Goal: Answer question/provide support

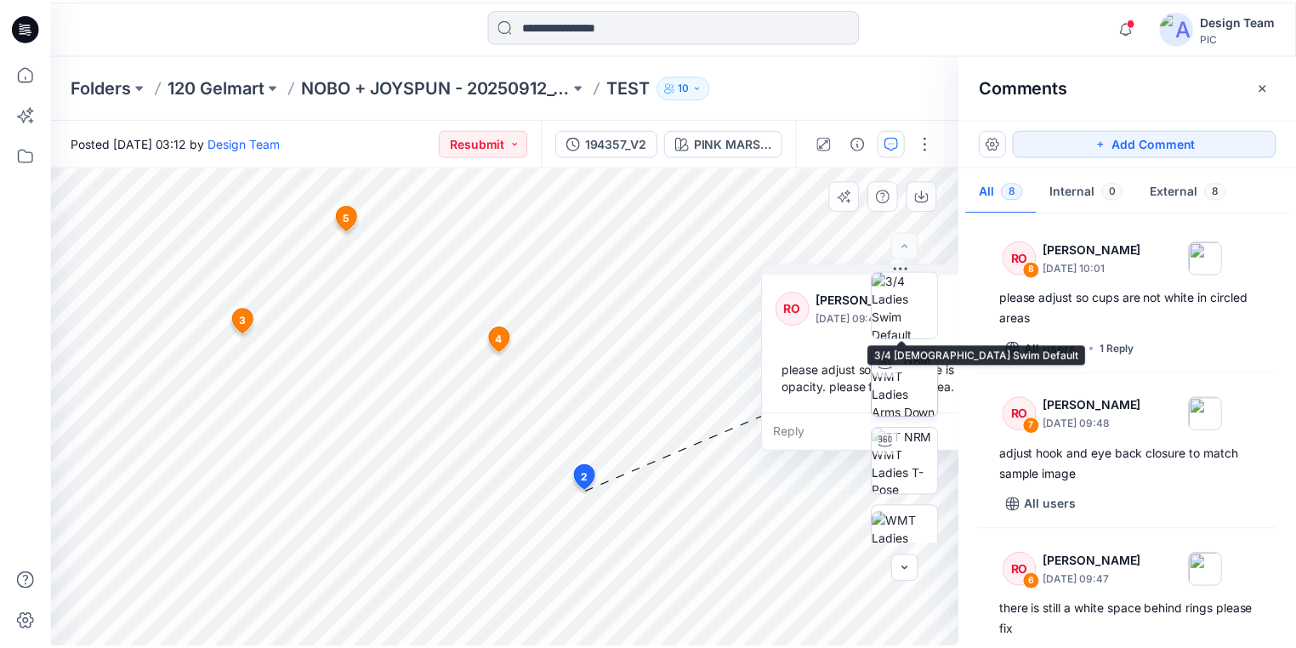
scroll to position [803, 0]
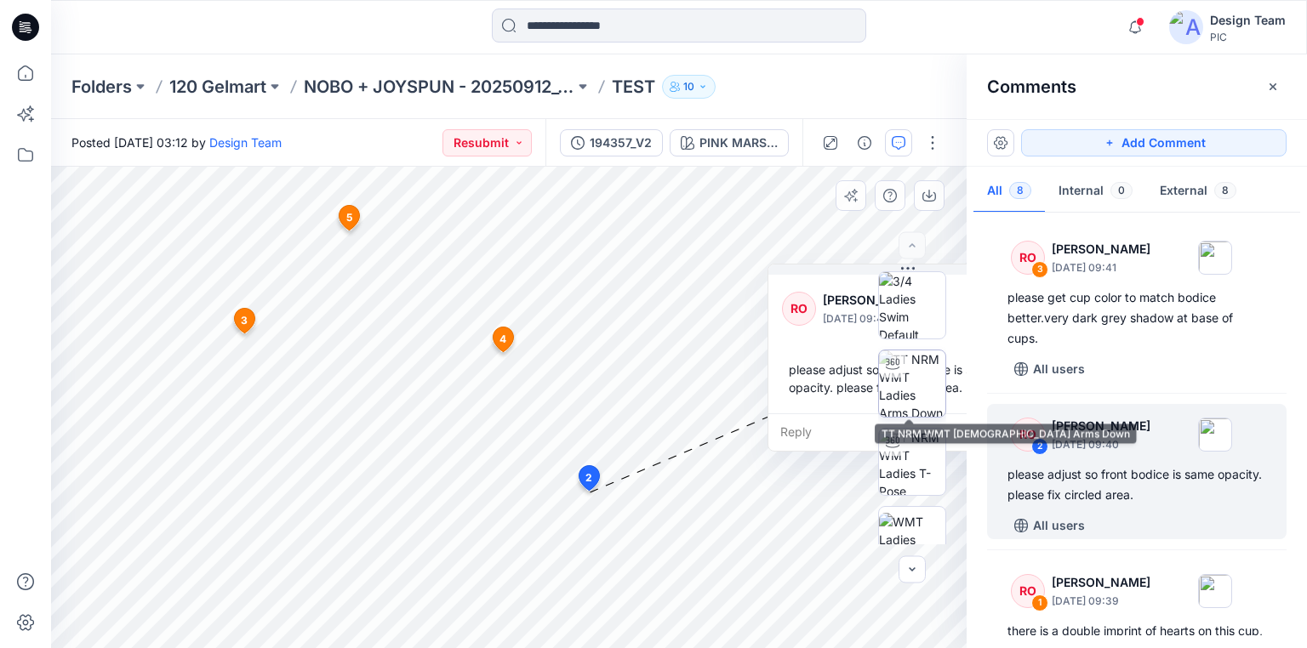
click at [915, 394] on img at bounding box center [912, 383] width 66 height 66
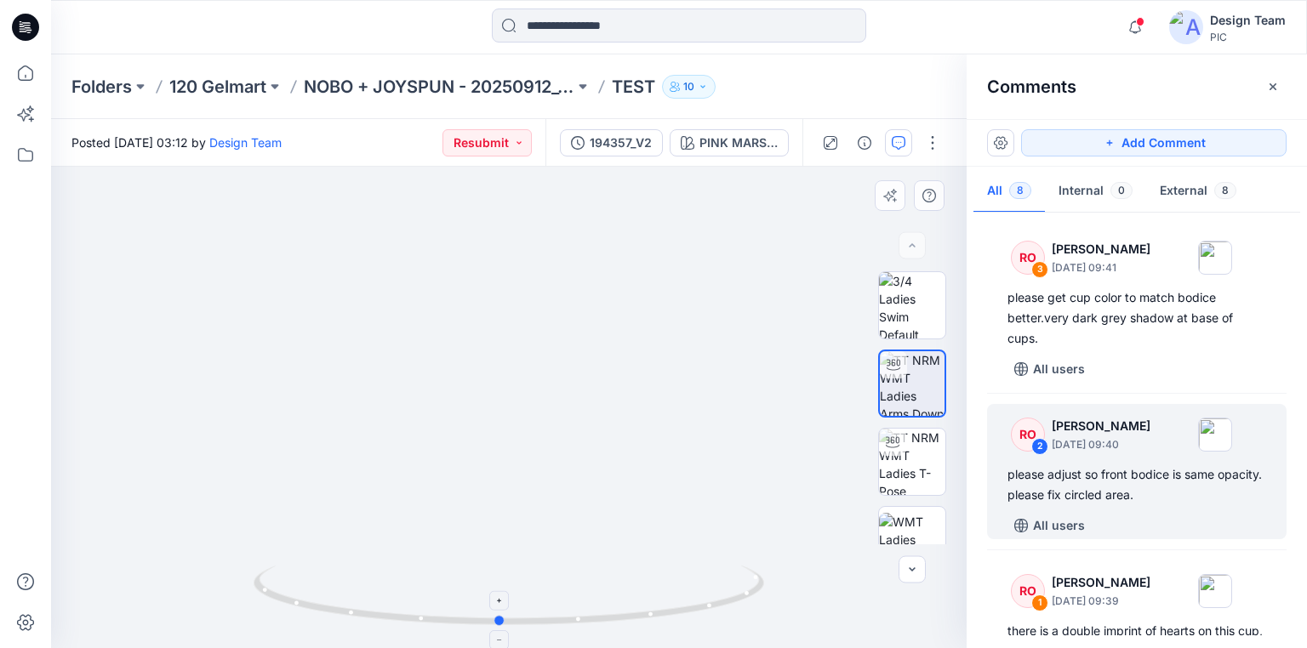
drag, startPoint x: 690, startPoint y: 611, endPoint x: 681, endPoint y: 595, distance: 18.7
click at [681, 595] on icon at bounding box center [511, 598] width 515 height 64
click at [412, 87] on p "NOBO + JOYSPUN - 20250912_120_GC" at bounding box center [439, 87] width 271 height 24
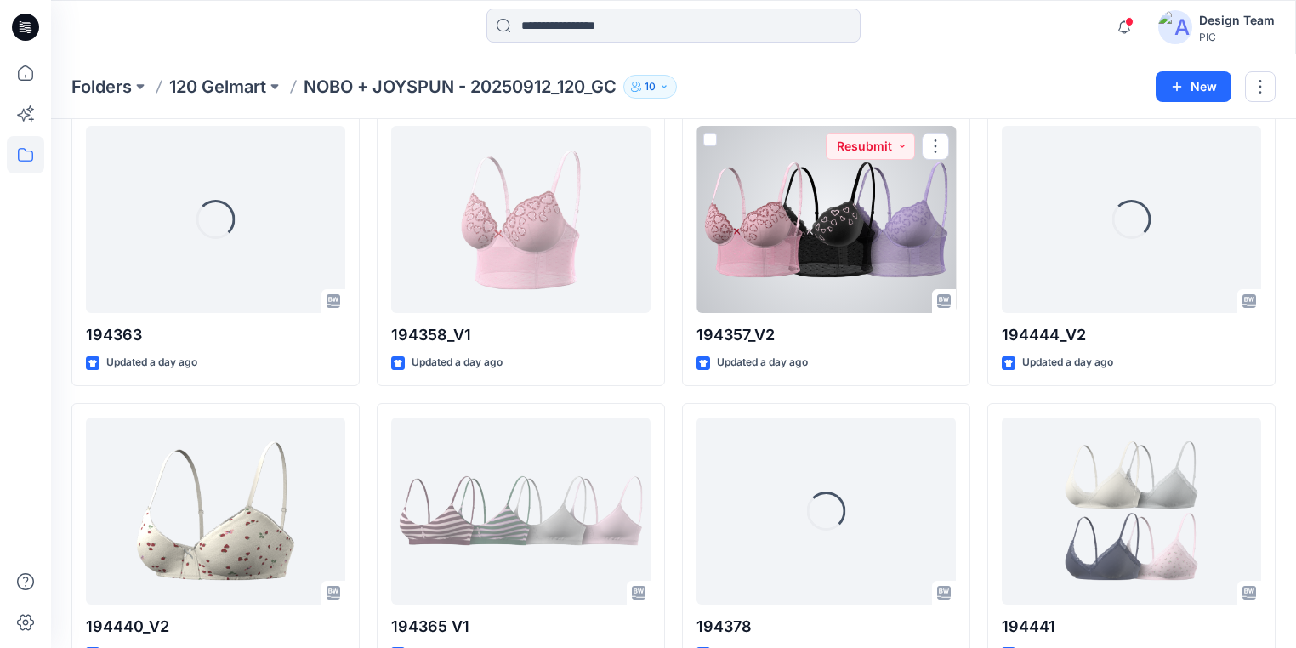
scroll to position [1829, 0]
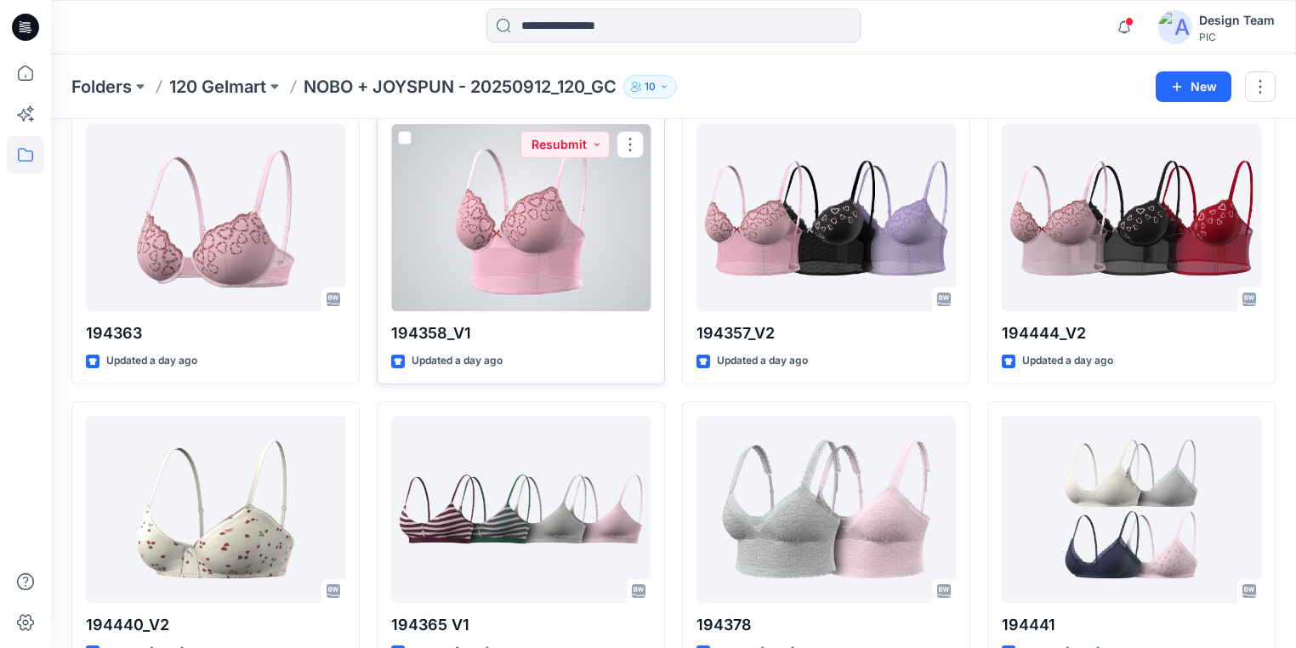
click at [530, 247] on div at bounding box center [520, 217] width 259 height 187
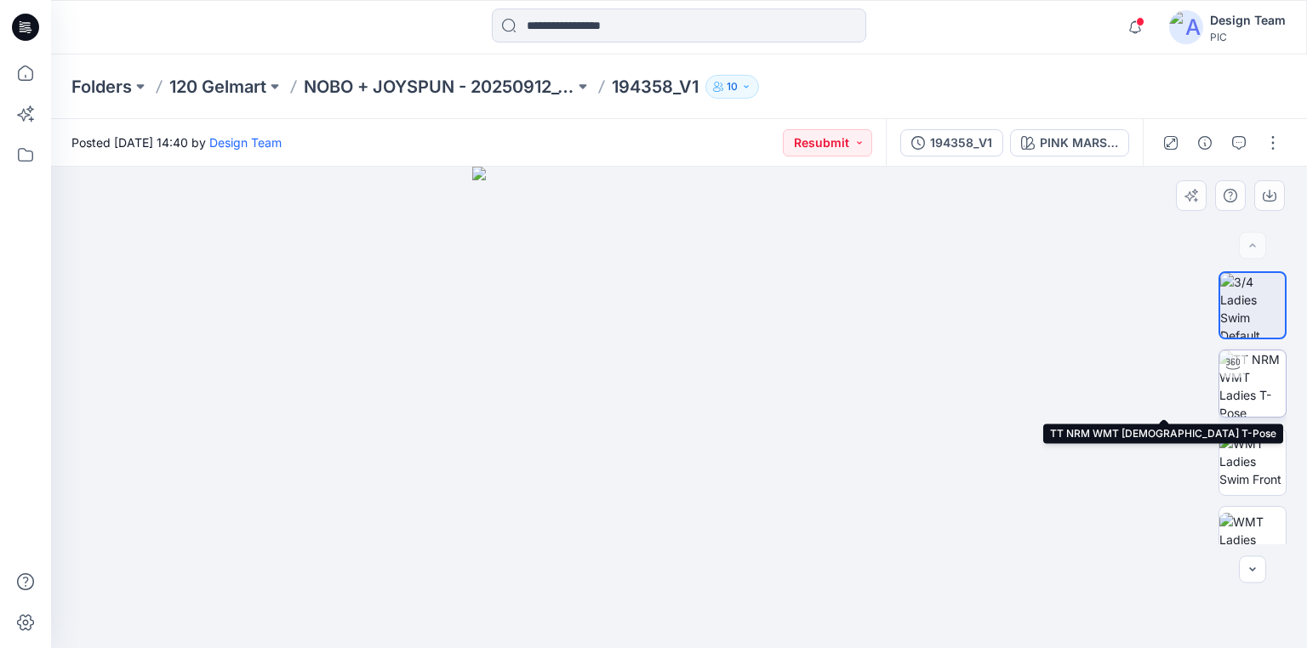
click at [1260, 379] on img at bounding box center [1252, 383] width 66 height 66
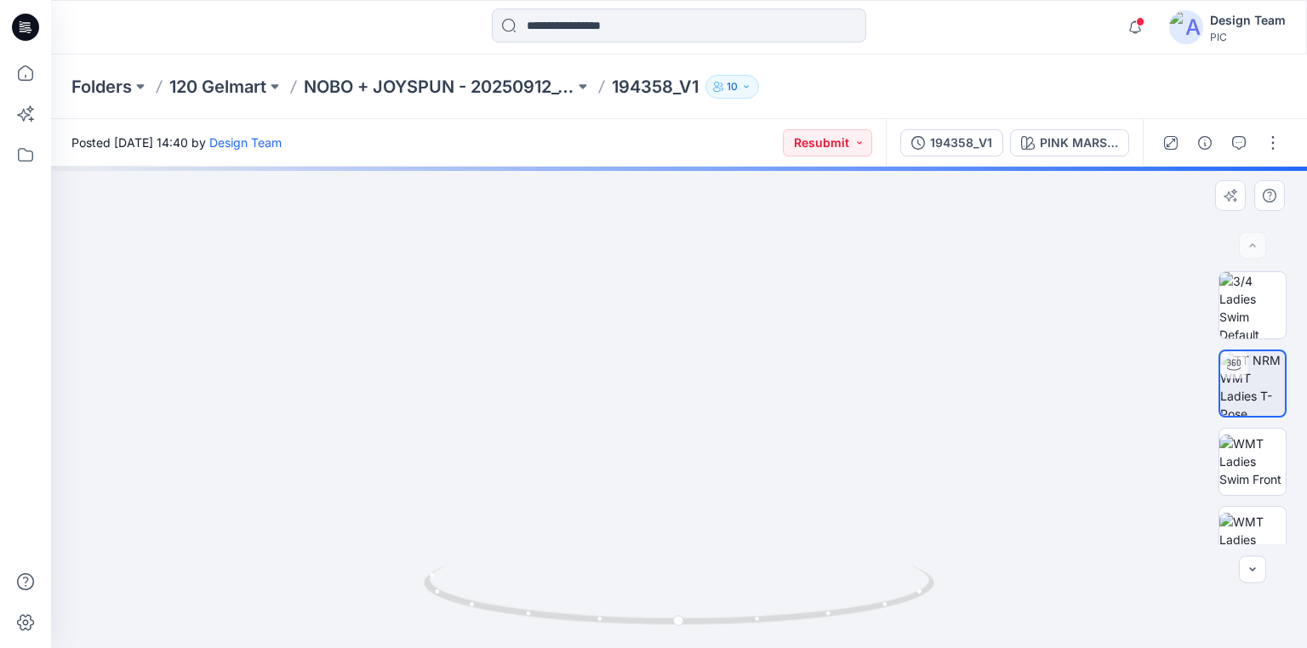
drag, startPoint x: 676, startPoint y: 527, endPoint x: 695, endPoint y: 367, distance: 161.0
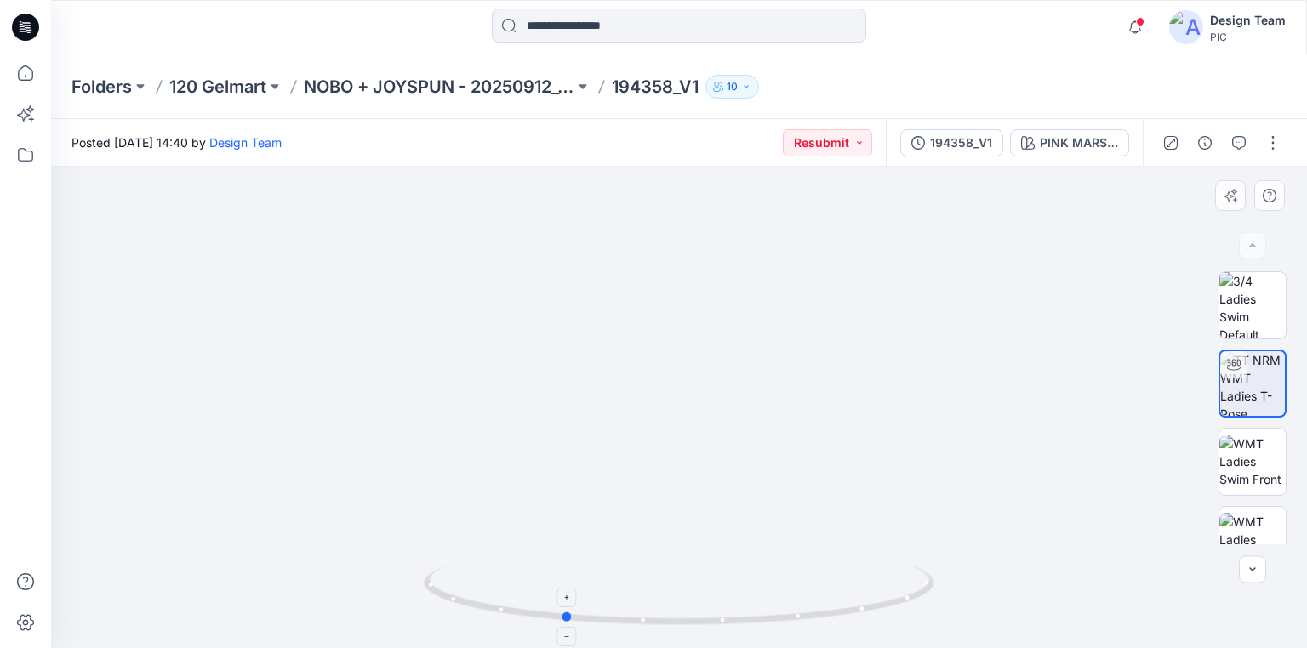
drag, startPoint x: 813, startPoint y: 618, endPoint x: 698, endPoint y: 596, distance: 117.8
click at [698, 596] on icon at bounding box center [681, 598] width 515 height 64
drag, startPoint x: 698, startPoint y: 596, endPoint x: 706, endPoint y: 589, distance: 11.4
click at [706, 589] on icon at bounding box center [681, 598] width 515 height 64
drag, startPoint x: 629, startPoint y: 412, endPoint x: 623, endPoint y: 524, distance: 112.5
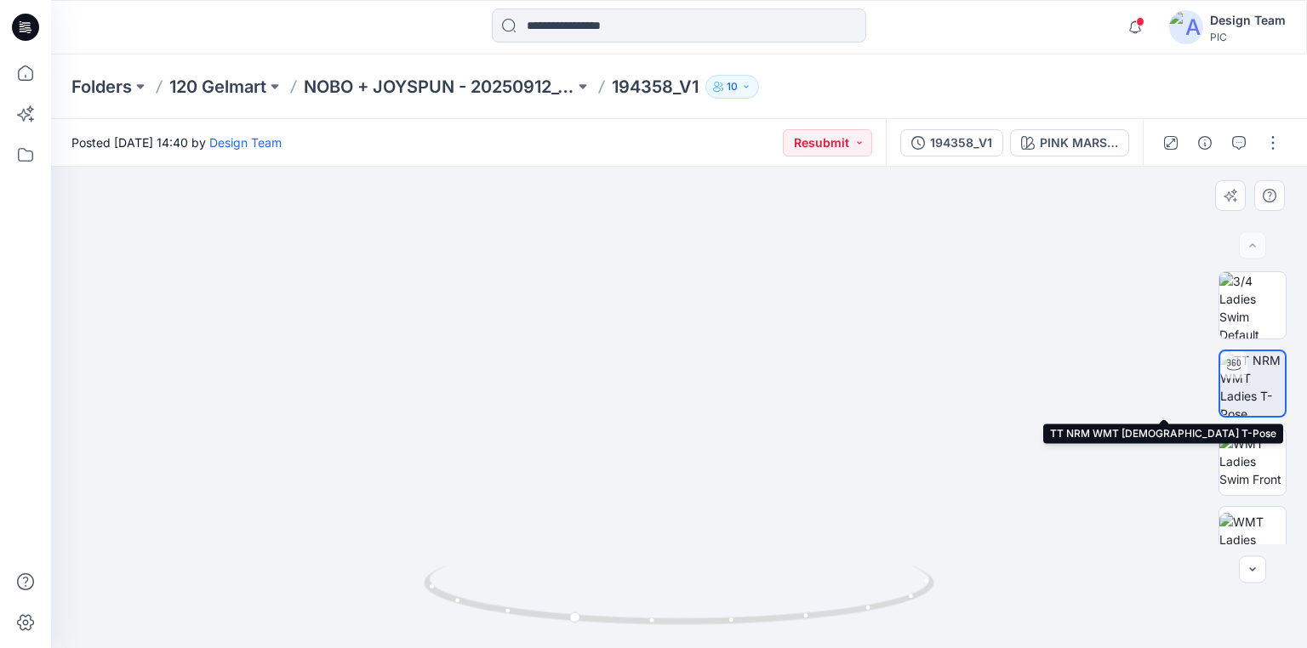
click at [1258, 374] on img at bounding box center [1252, 383] width 65 height 65
drag, startPoint x: 814, startPoint y: 616, endPoint x: 946, endPoint y: 595, distance: 133.6
click at [946, 595] on div at bounding box center [679, 407] width 1256 height 481
drag, startPoint x: 905, startPoint y: 598, endPoint x: 820, endPoint y: 612, distance: 86.3
click at [820, 612] on icon at bounding box center [681, 598] width 515 height 64
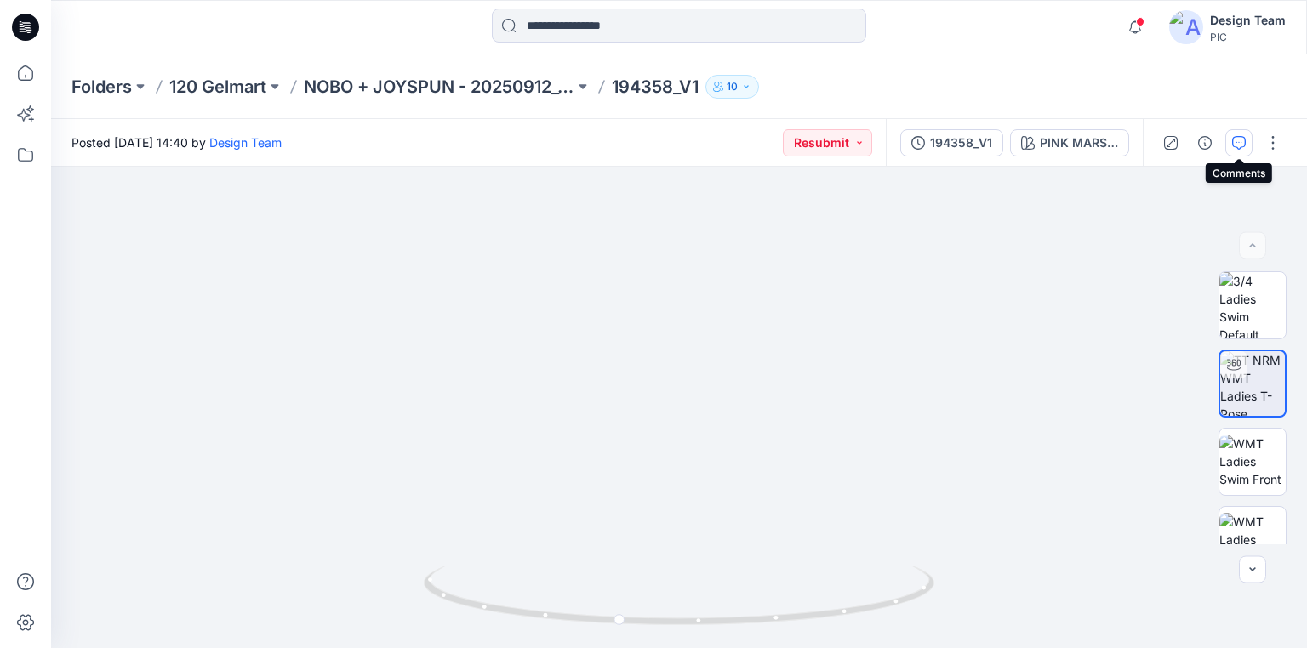
click at [1242, 144] on icon "button" at bounding box center [1239, 143] width 14 height 14
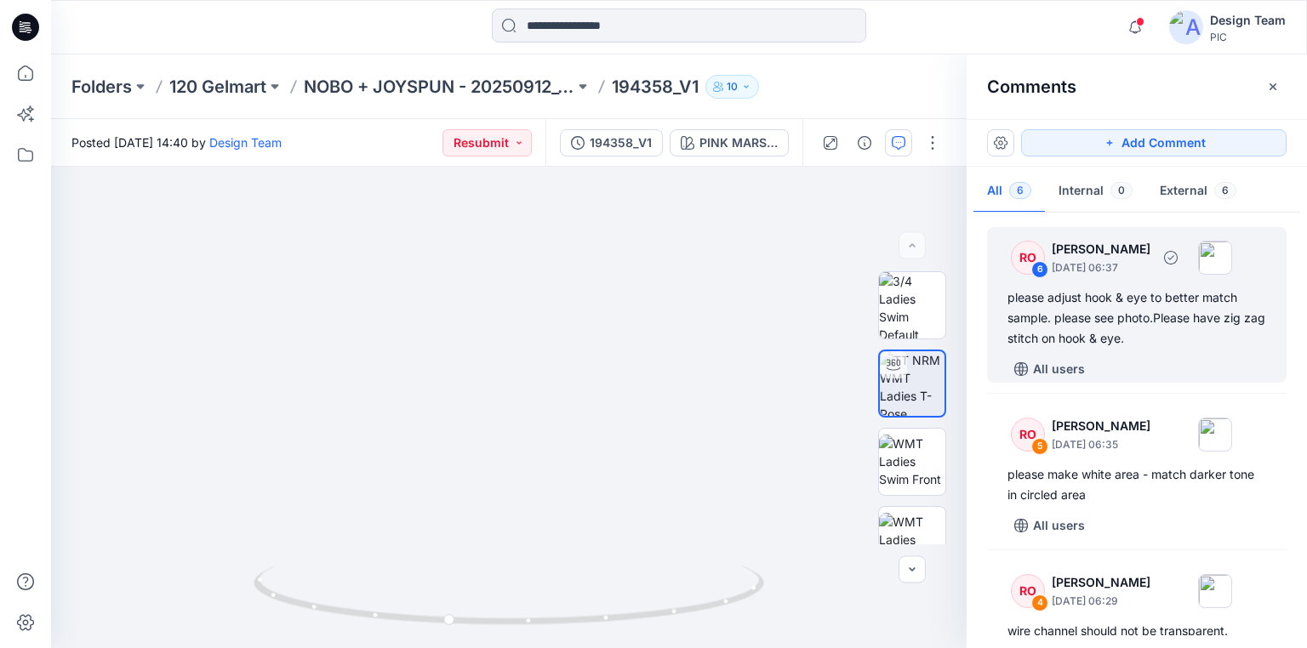
click at [1085, 306] on div "please adjust hook & eye to better match sample. please see photo.Please have z…" at bounding box center [1136, 318] width 259 height 61
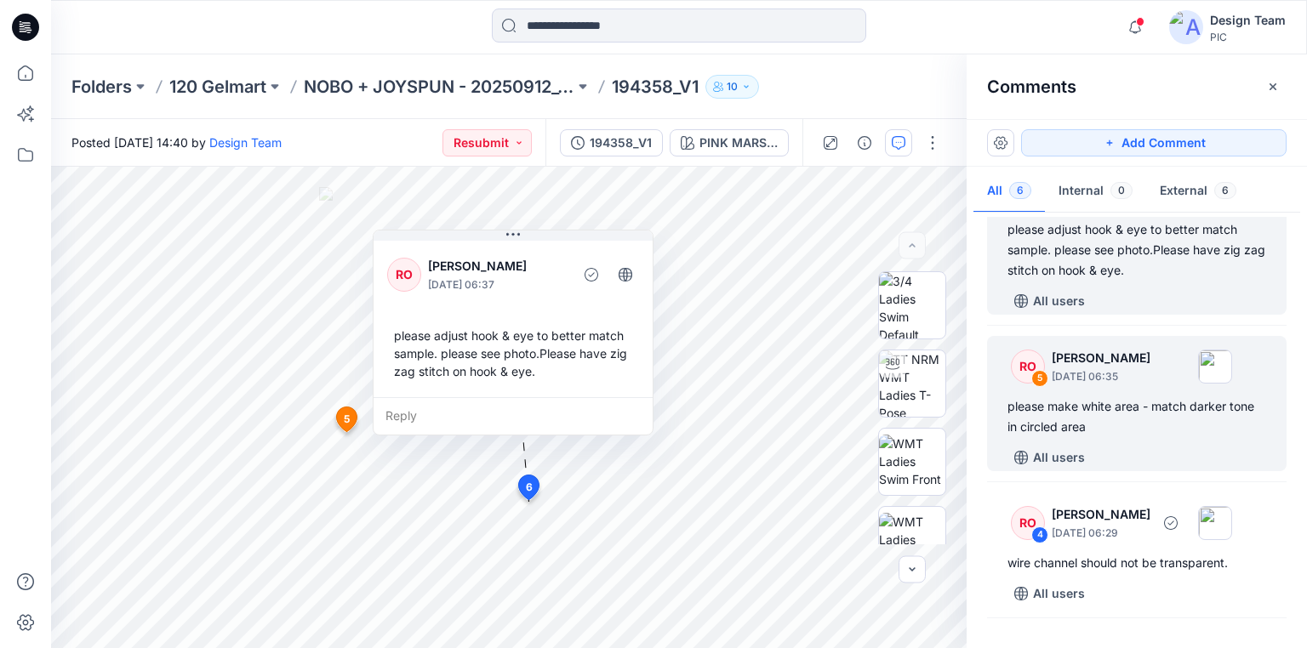
scroll to position [136, 0]
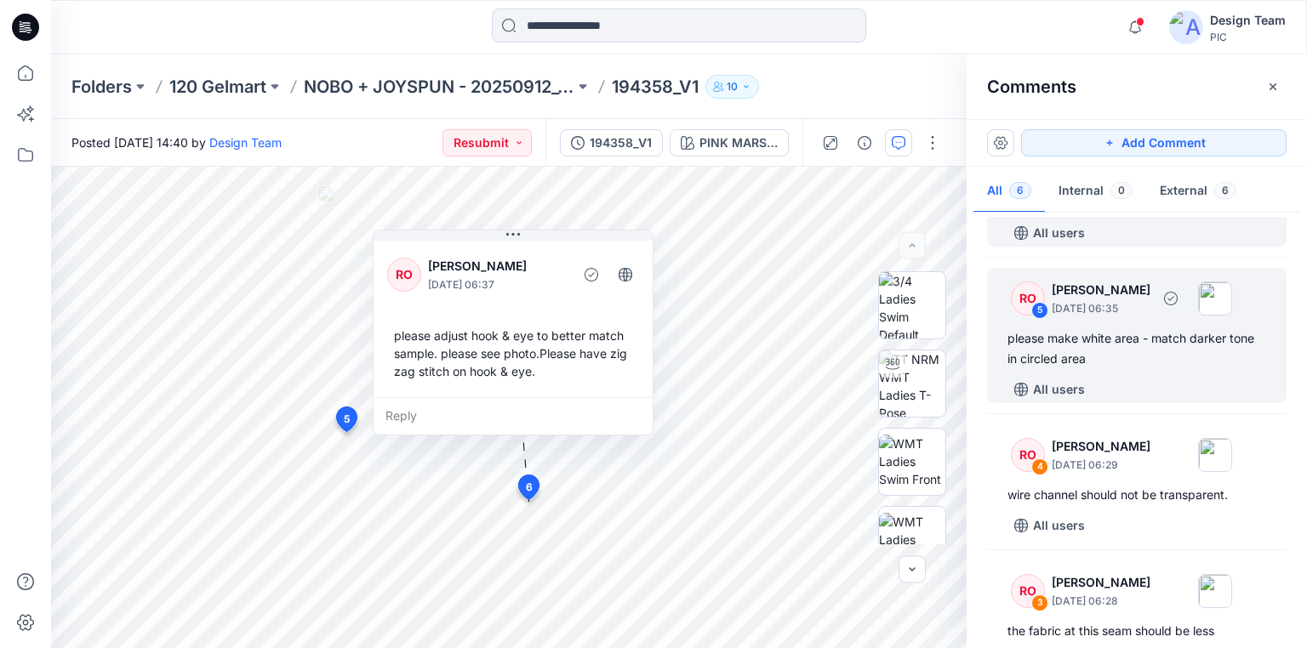
click at [1064, 364] on div "please make white area - match darker tone in circled area" at bounding box center [1136, 348] width 259 height 41
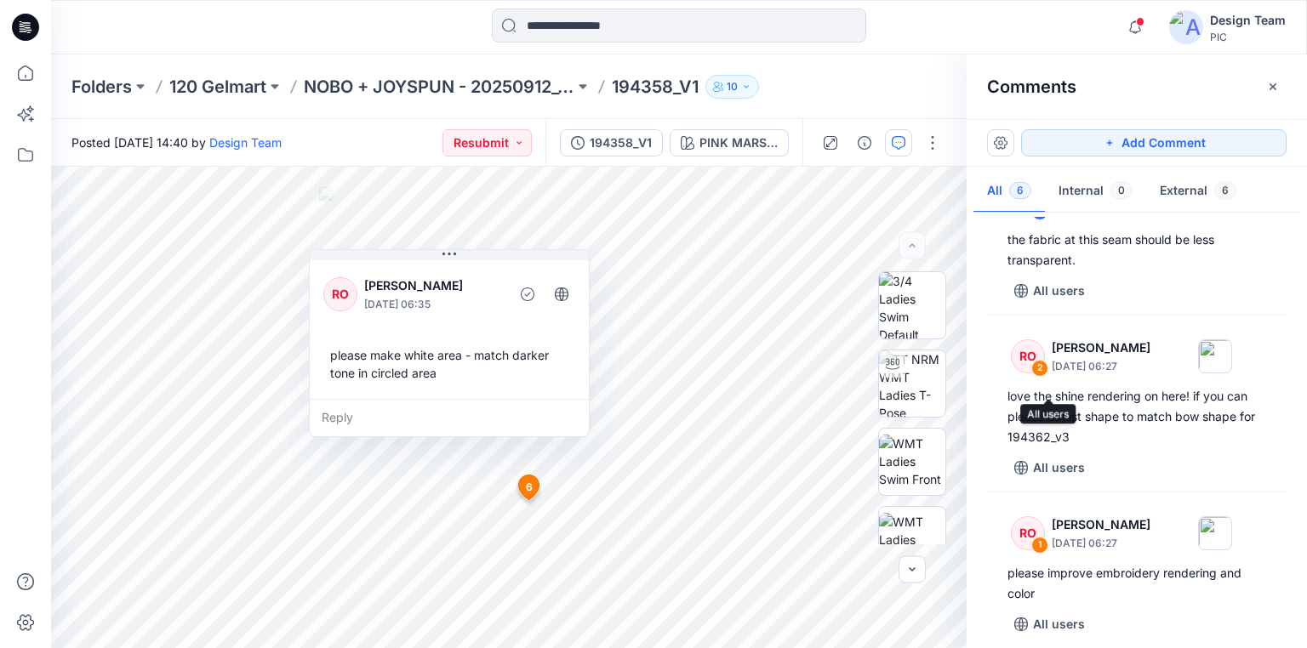
scroll to position [538, 0]
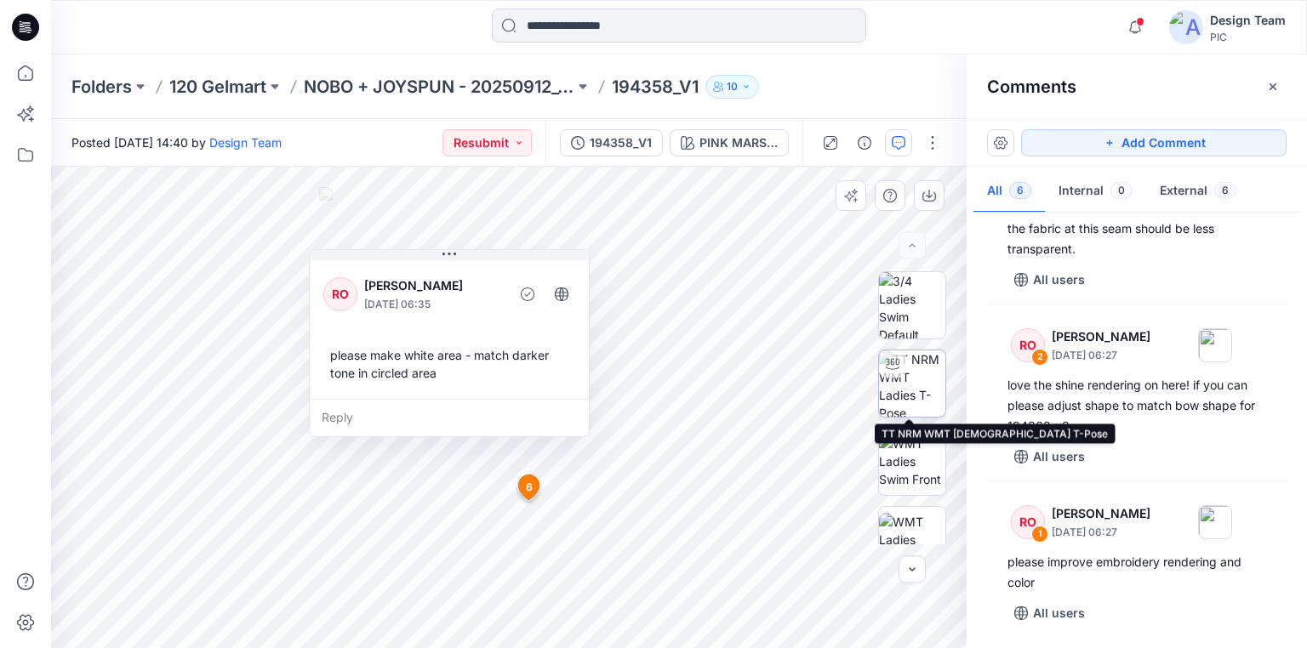
click at [905, 395] on img at bounding box center [912, 383] width 66 height 66
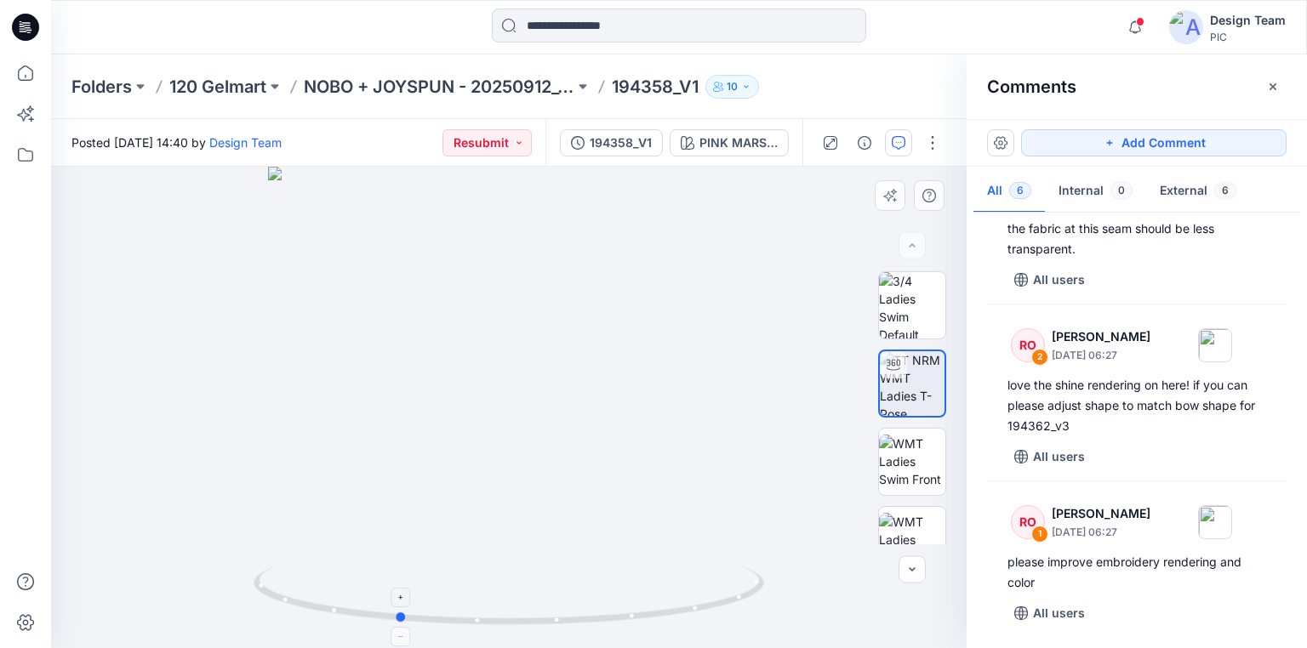
drag, startPoint x: 617, startPoint y: 623, endPoint x: 505, endPoint y: 607, distance: 112.6
click at [505, 607] on icon at bounding box center [511, 598] width 515 height 64
drag, startPoint x: 571, startPoint y: 541, endPoint x: 574, endPoint y: 462, distance: 79.2
drag, startPoint x: 565, startPoint y: 519, endPoint x: 580, endPoint y: 411, distance: 109.1
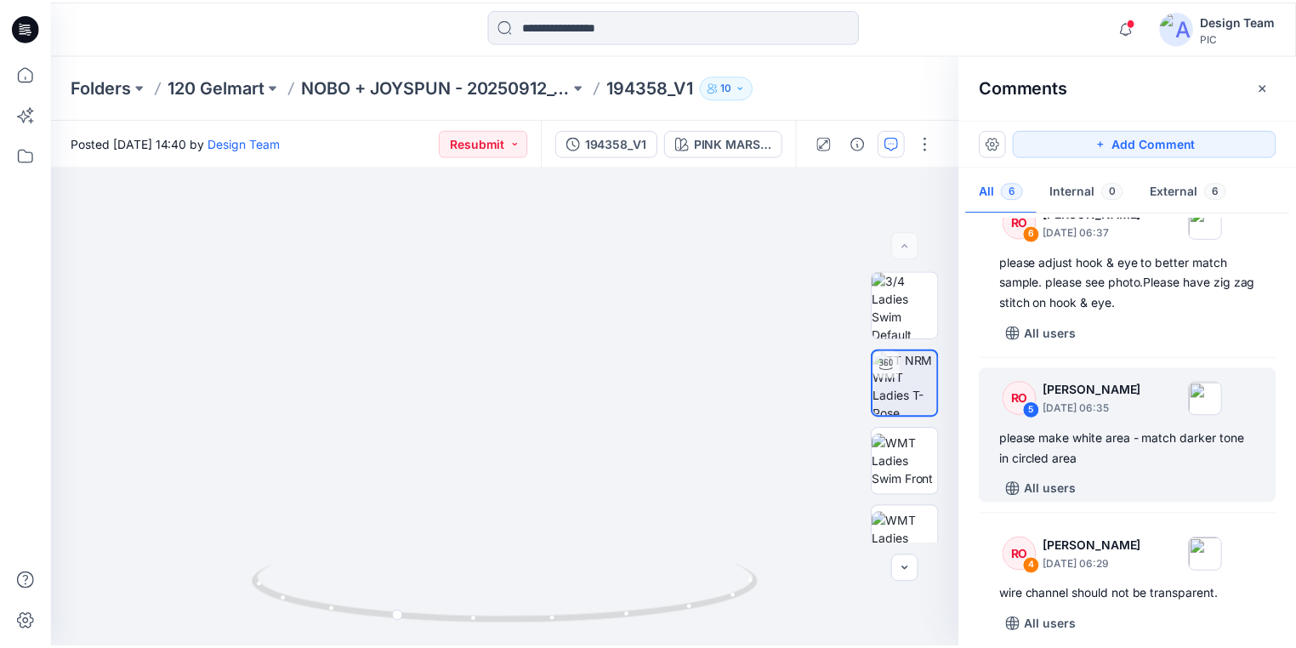
scroll to position [0, 0]
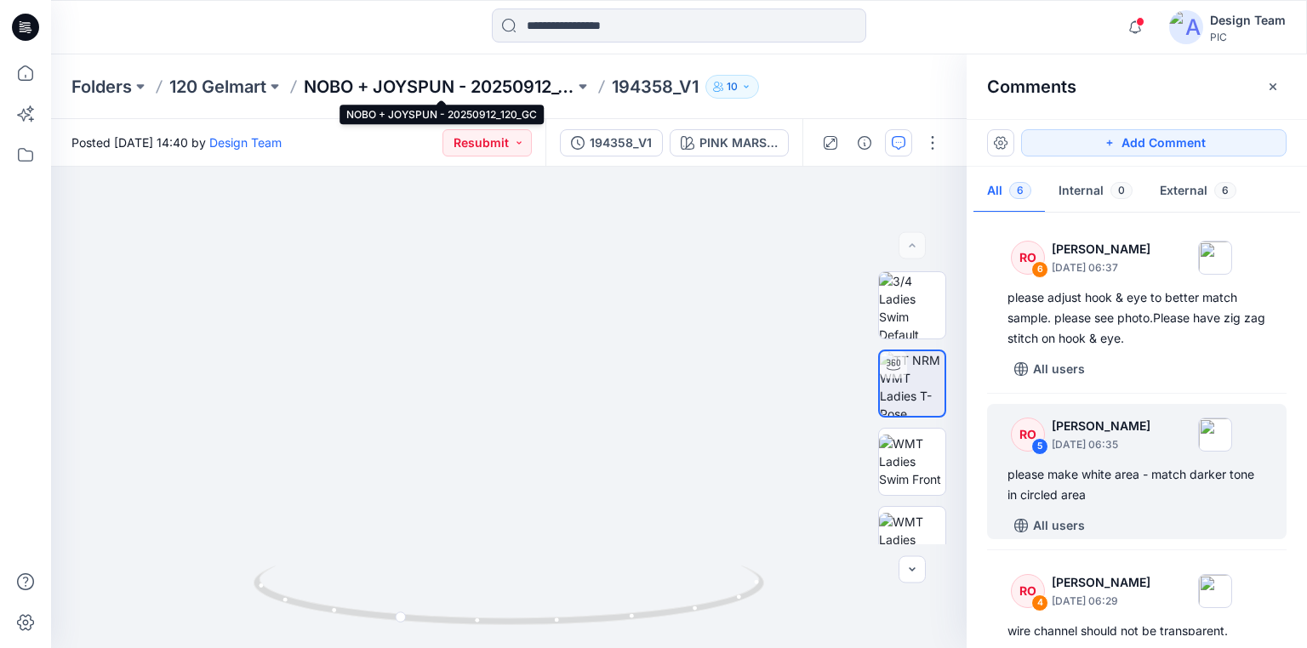
click at [456, 85] on p "NOBO + JOYSPUN - 20250912_120_GC" at bounding box center [439, 87] width 271 height 24
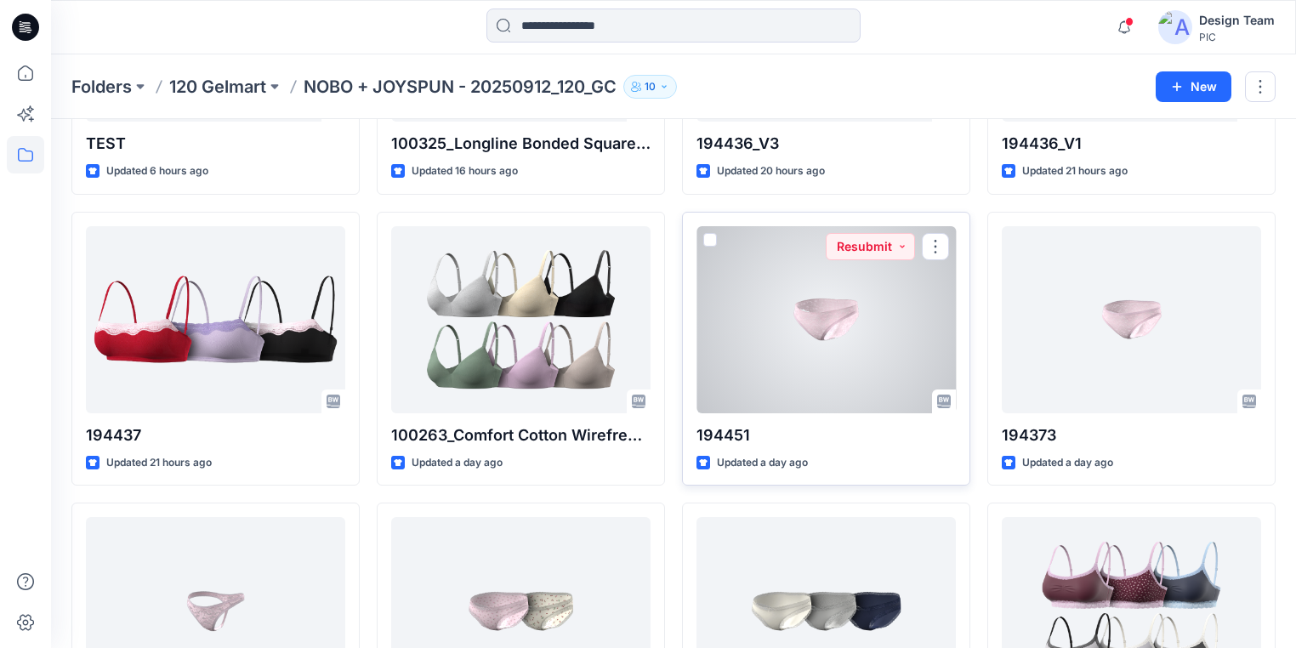
scroll to position [272, 0]
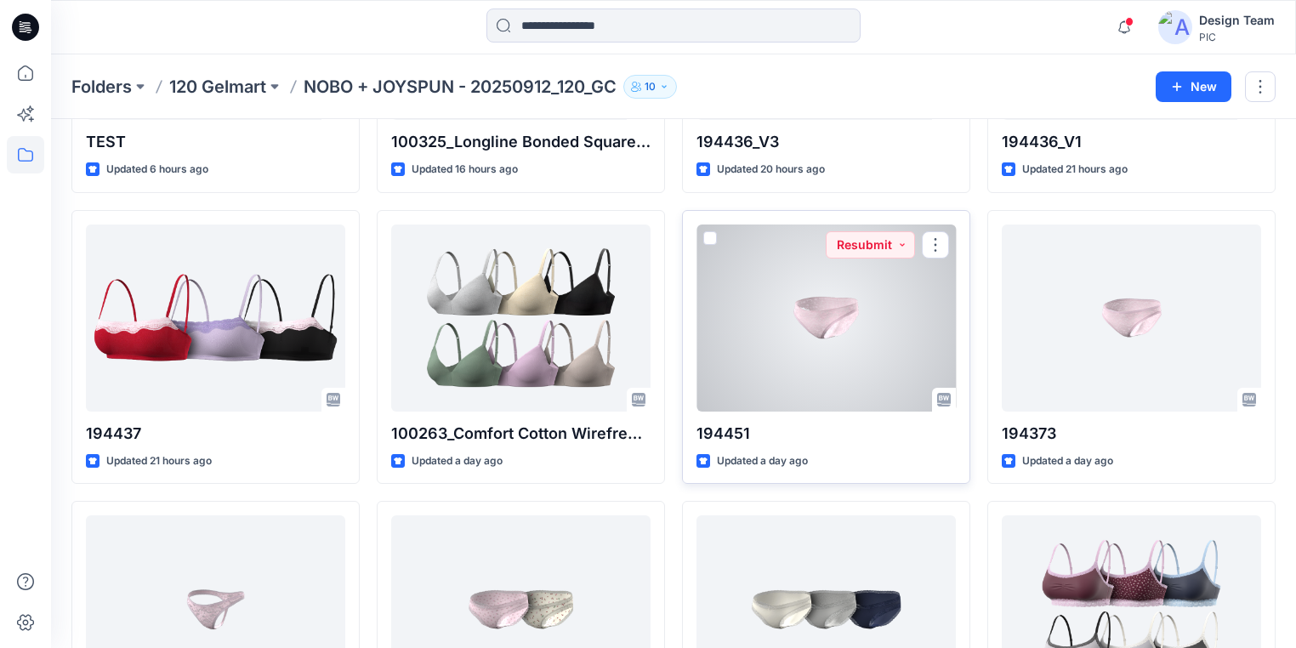
click at [833, 388] on div at bounding box center [826, 318] width 259 height 187
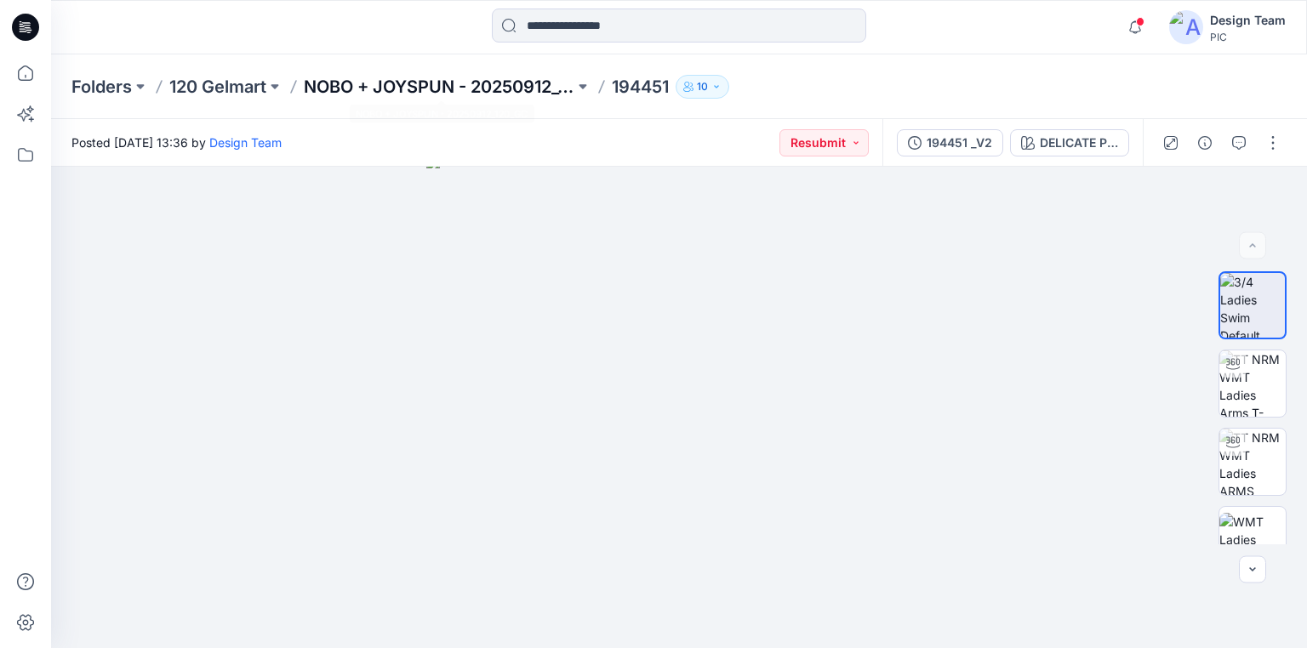
click at [326, 90] on p "NOBO + JOYSPUN - 20250912_120_GC" at bounding box center [439, 87] width 271 height 24
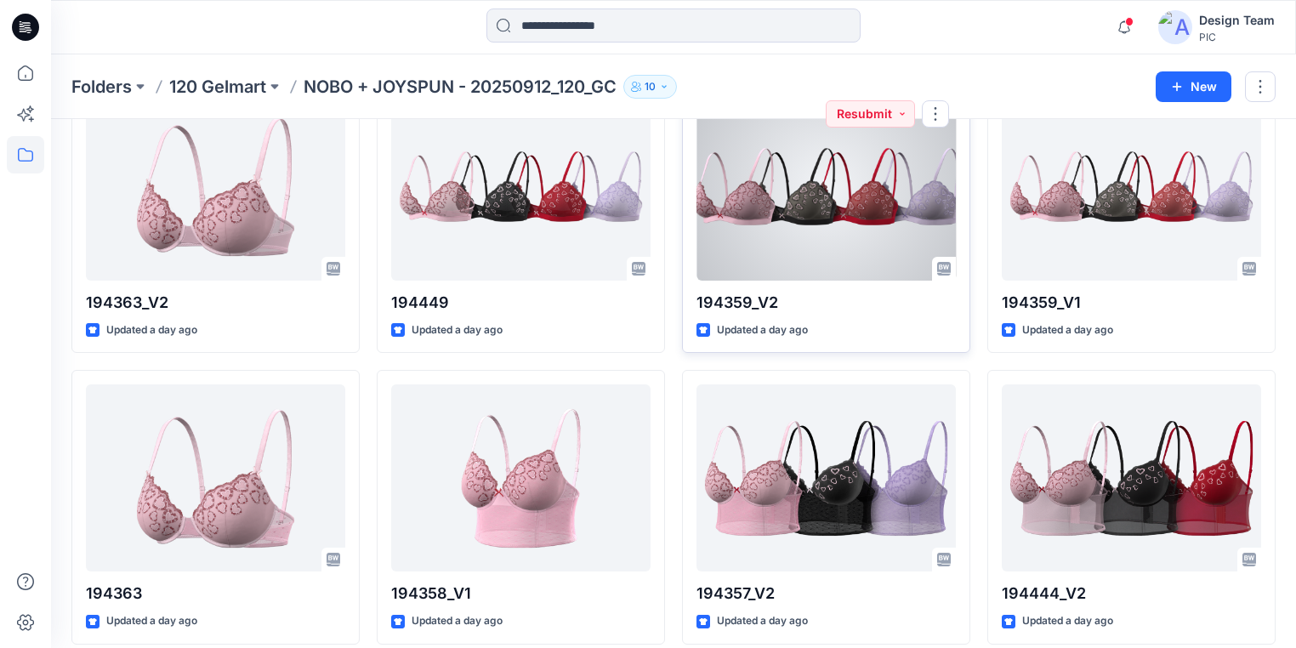
scroll to position [1625, 0]
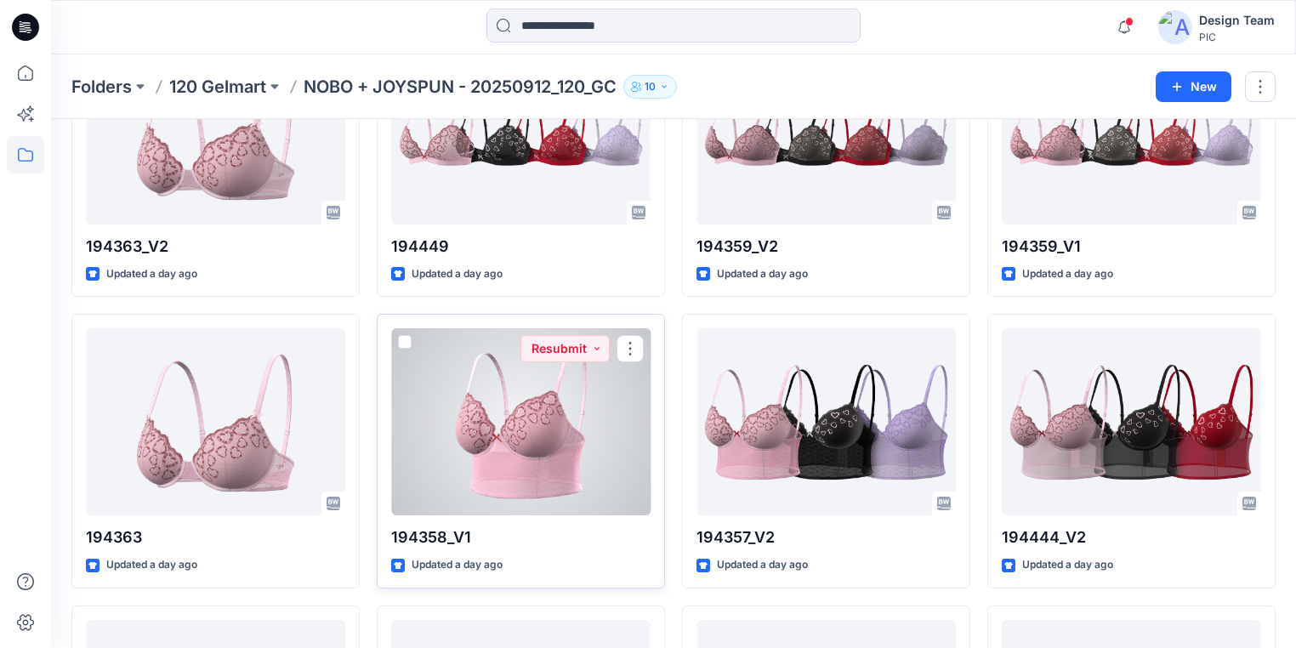
click at [582, 461] on div at bounding box center [520, 421] width 259 height 187
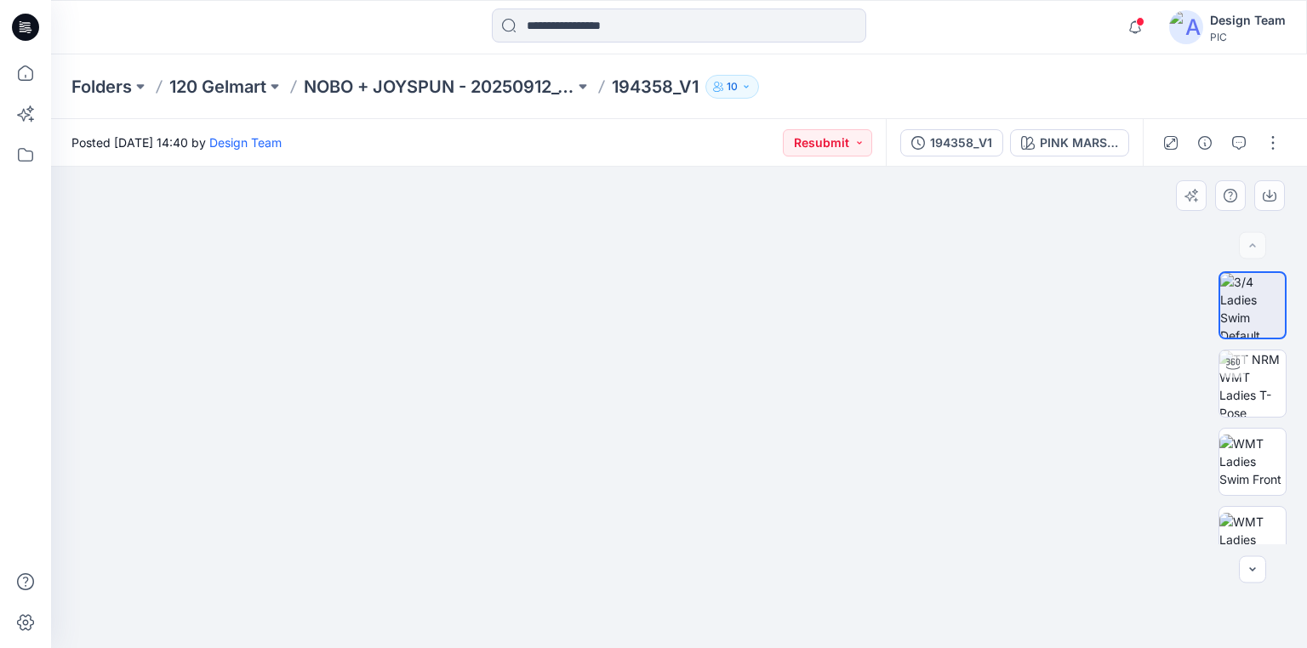
drag, startPoint x: 806, startPoint y: 576, endPoint x: 760, endPoint y: 567, distance: 46.7
click at [963, 135] on div "194358_V1" at bounding box center [961, 143] width 62 height 19
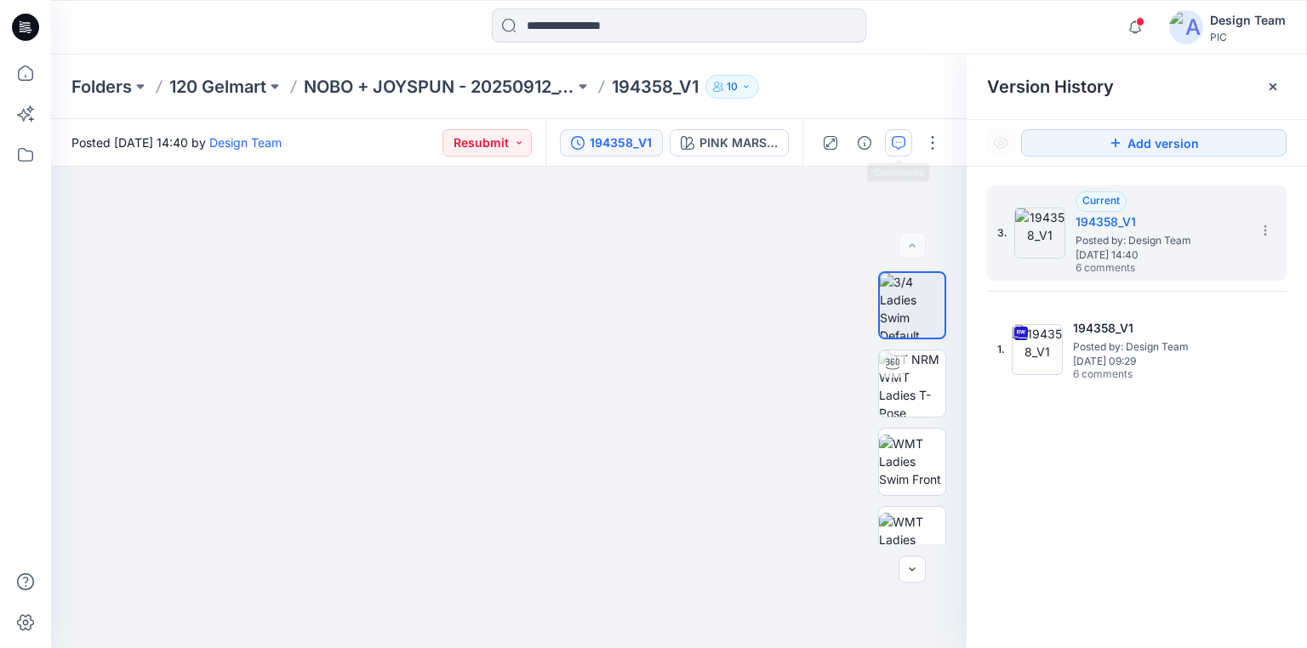
click at [903, 145] on icon "button" at bounding box center [899, 143] width 14 height 14
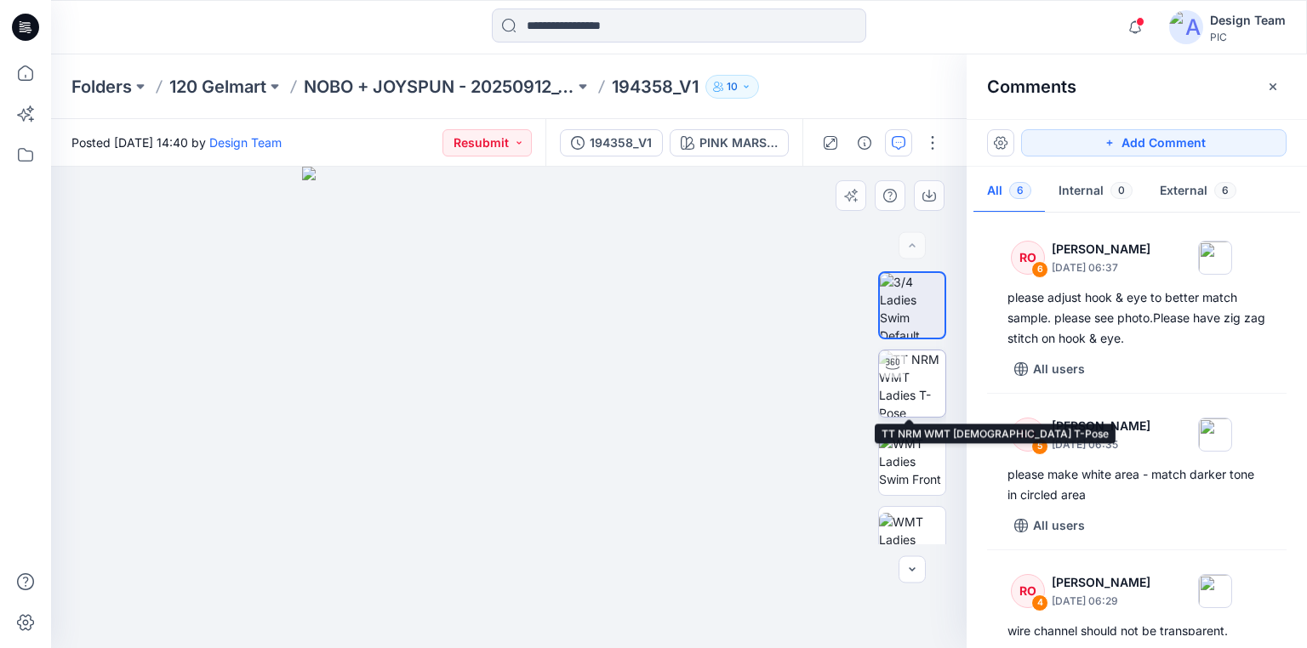
click at [911, 375] on img at bounding box center [912, 383] width 66 height 66
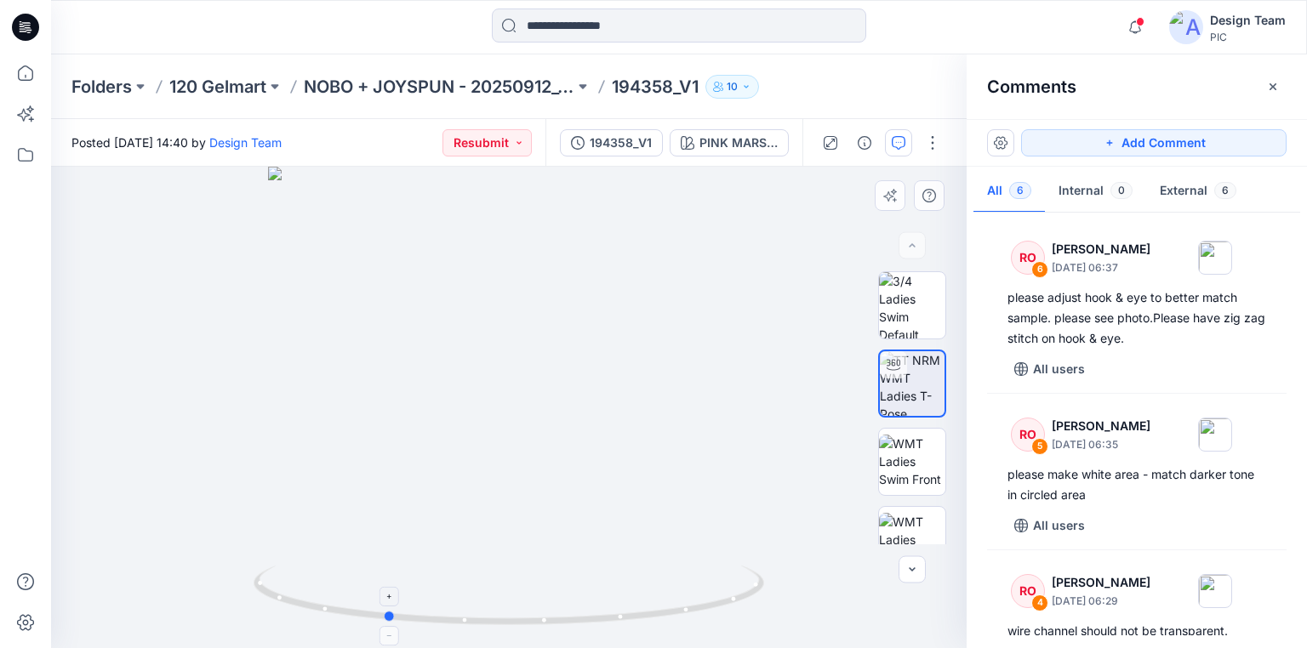
drag, startPoint x: 692, startPoint y: 611, endPoint x: 568, endPoint y: 601, distance: 123.8
click at [568, 601] on icon at bounding box center [511, 598] width 515 height 64
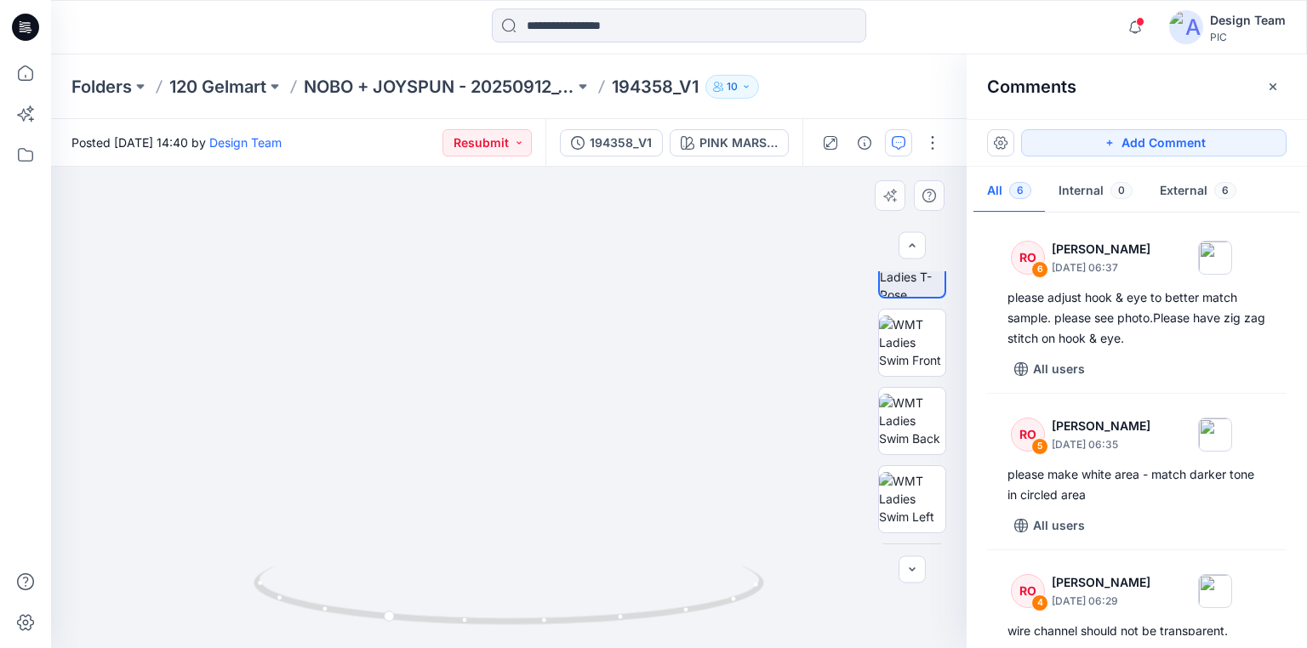
scroll to position [146, 0]
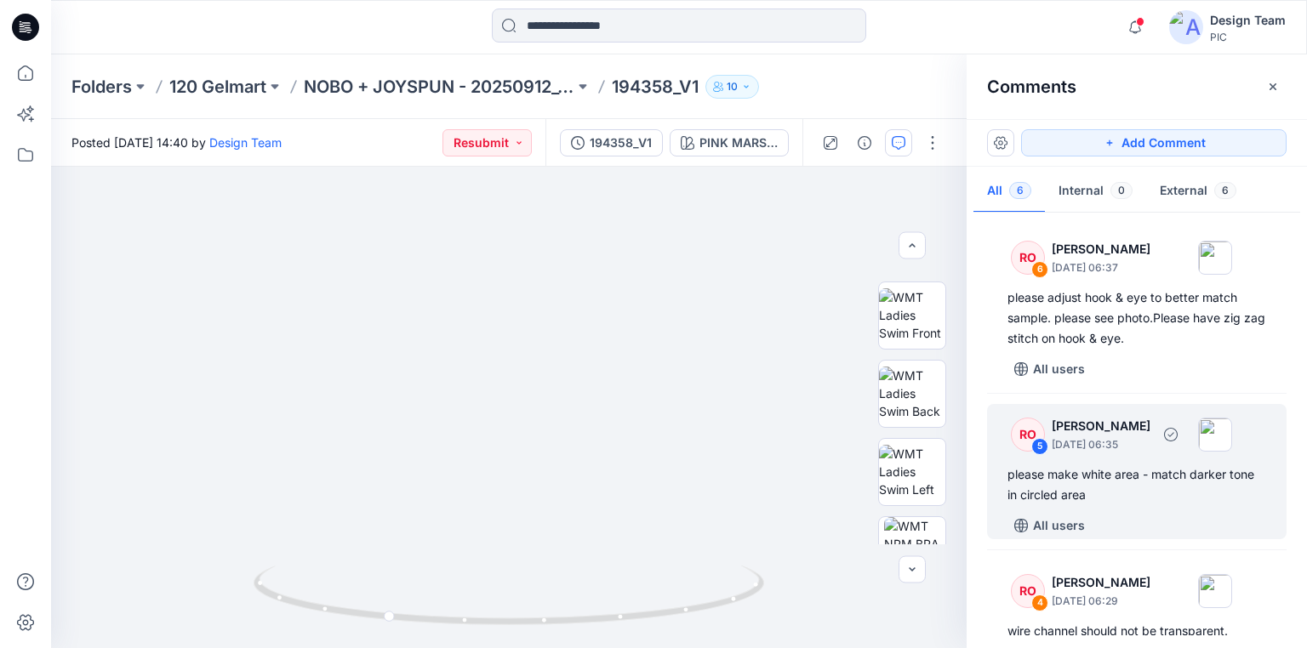
click at [1085, 471] on div "please make white area - match darker tone in circled area" at bounding box center [1136, 484] width 259 height 41
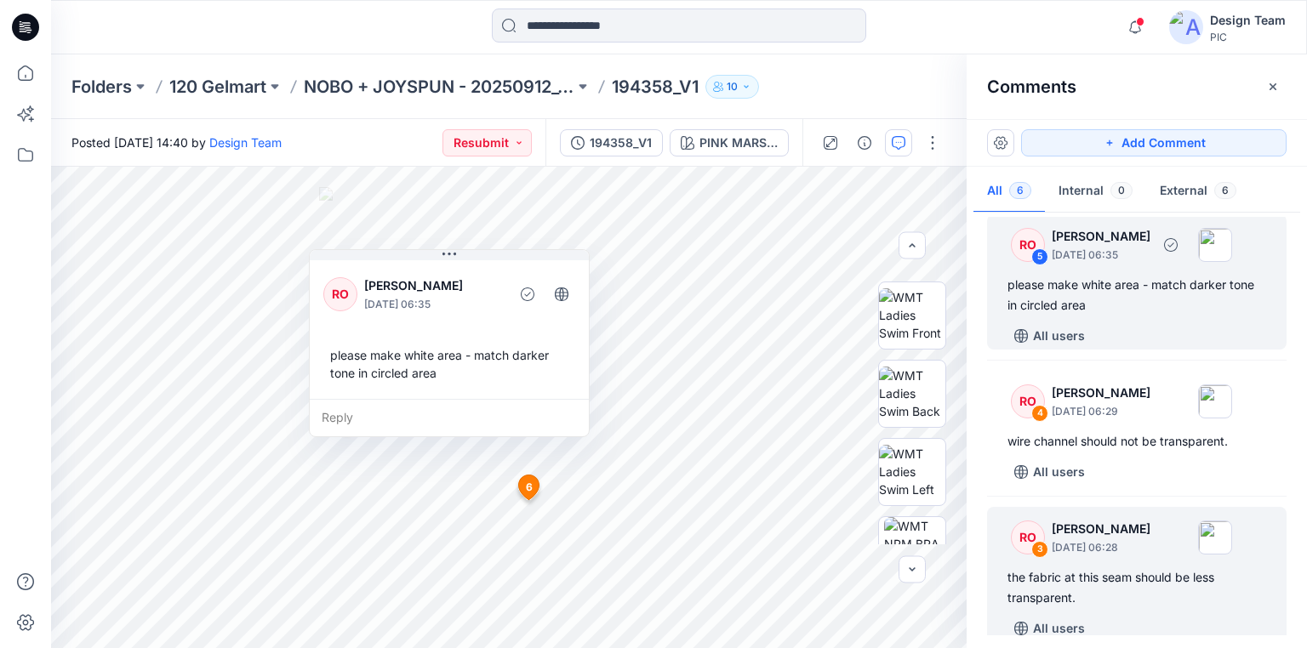
scroll to position [204, 0]
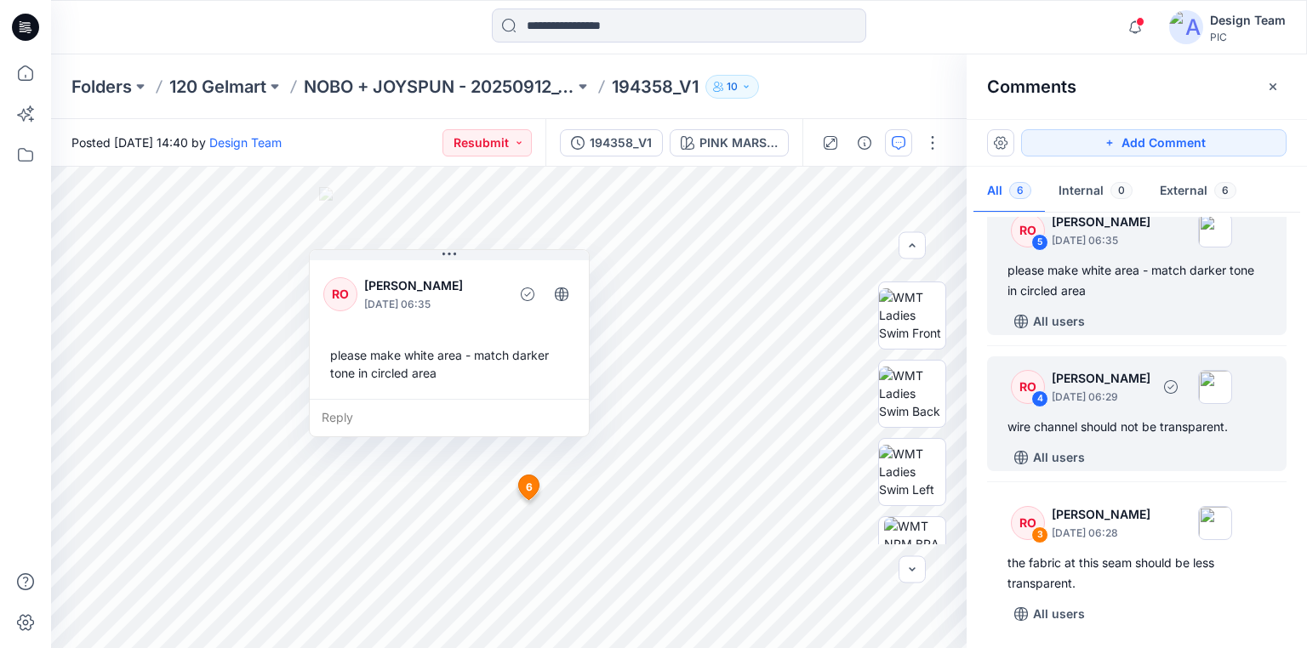
click at [1064, 430] on div "wire channel should not be transparent." at bounding box center [1136, 427] width 259 height 20
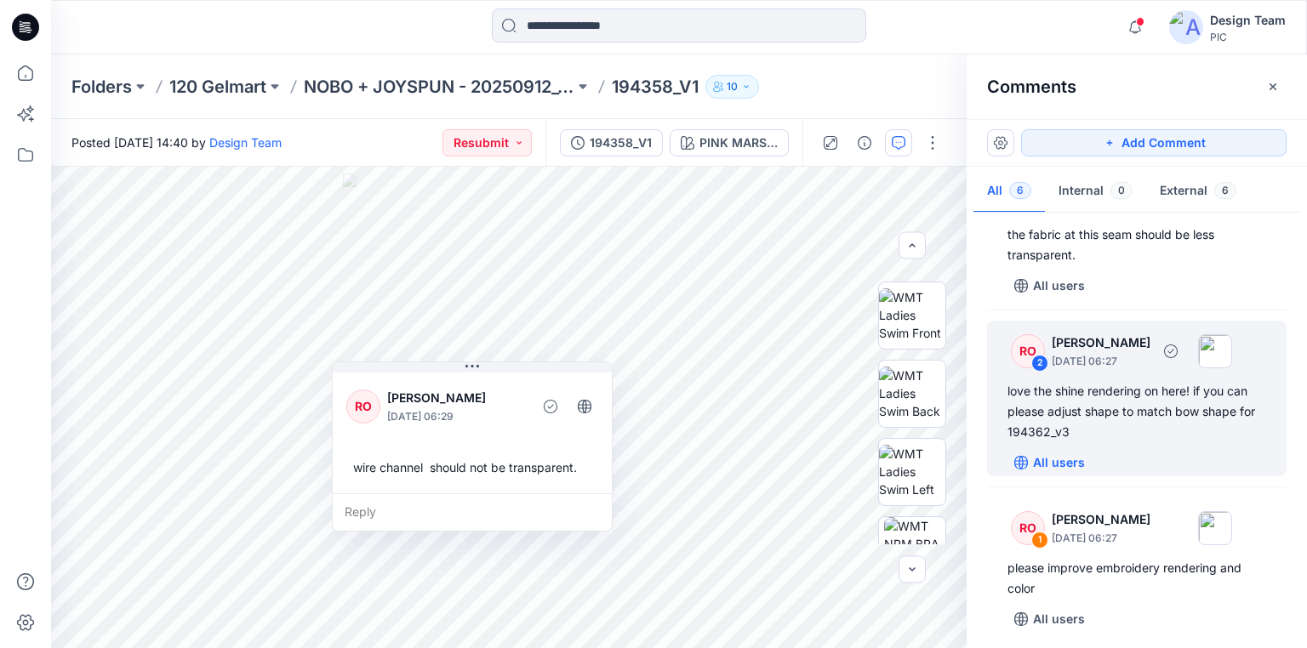
scroll to position [538, 0]
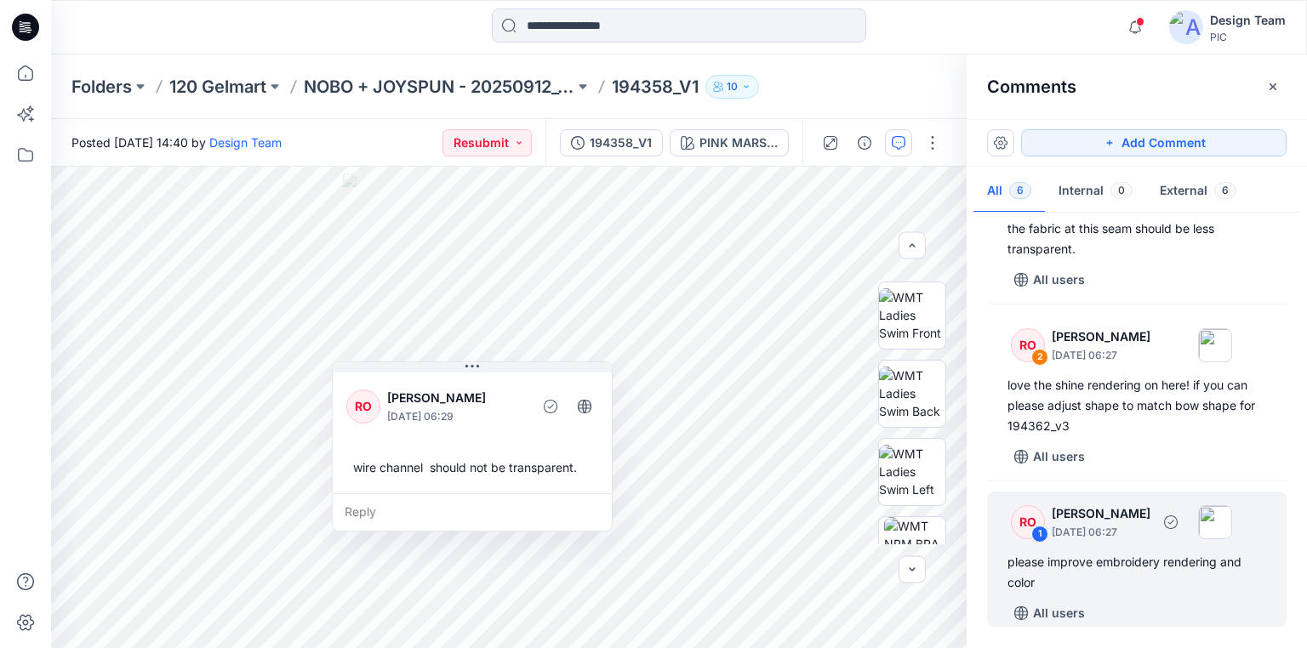
click at [1131, 560] on div "please improve embroidery rendering and color" at bounding box center [1136, 572] width 259 height 41
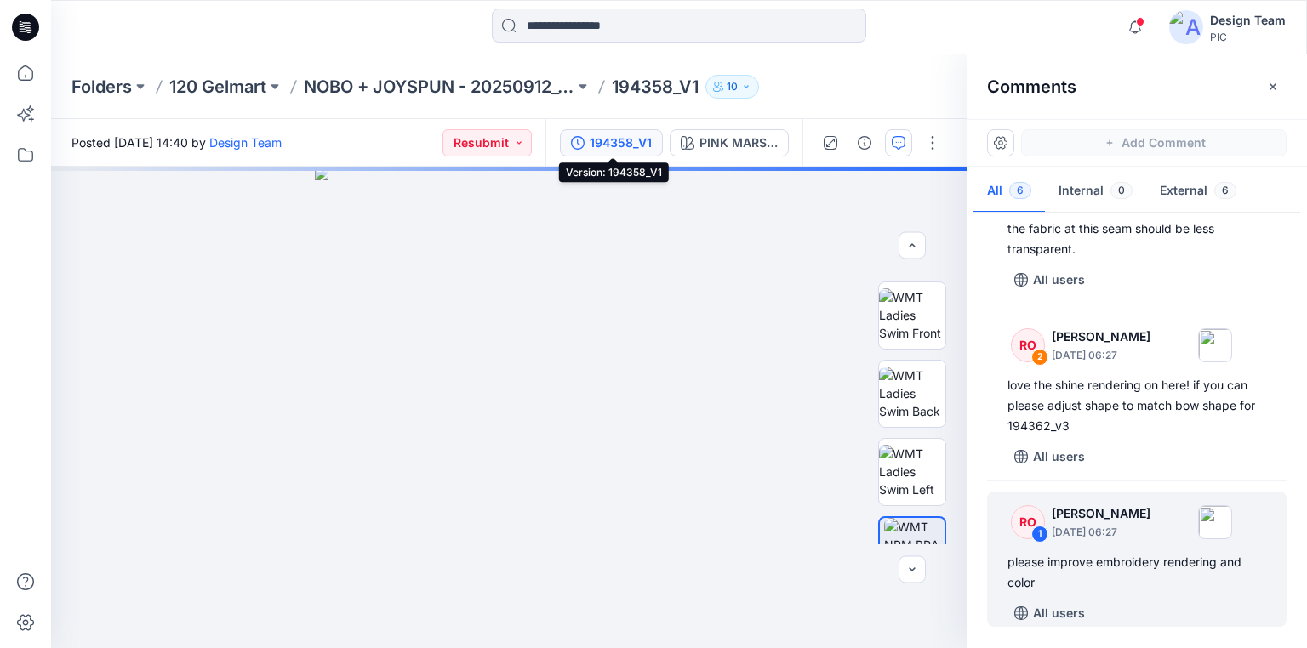
click at [626, 138] on div "194358_V1" at bounding box center [621, 143] width 62 height 19
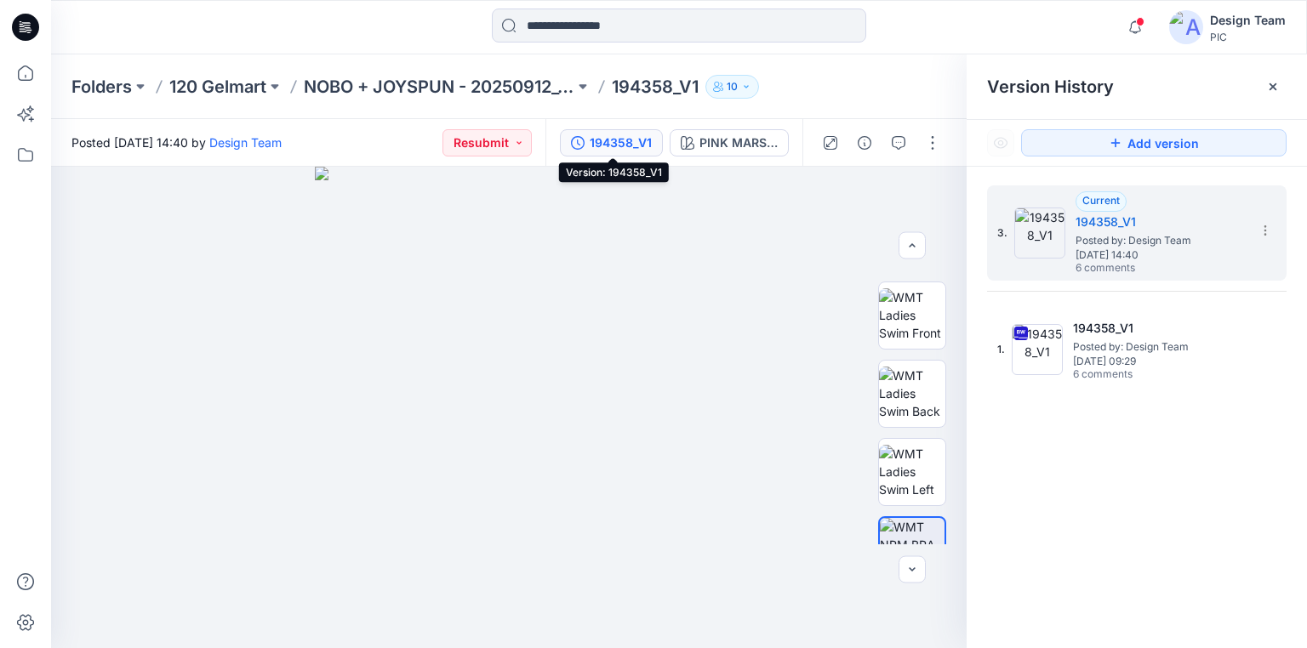
click at [636, 141] on div "194358_V1" at bounding box center [621, 143] width 62 height 19
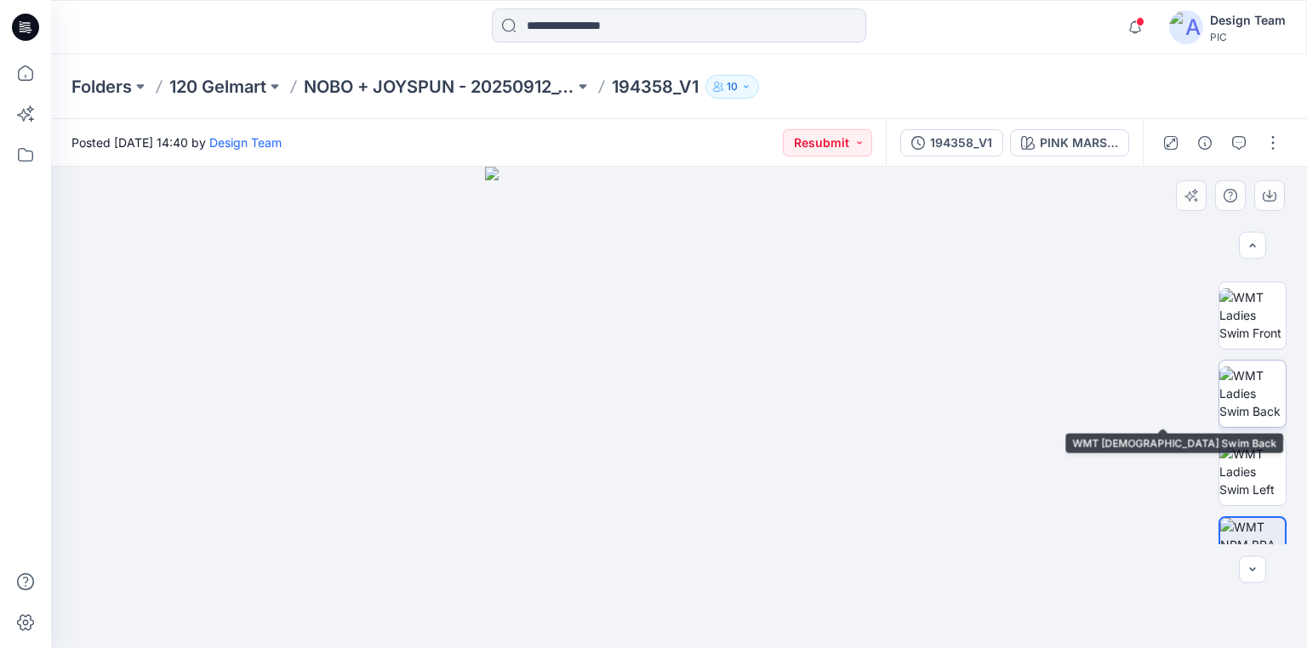
click at [1256, 401] on img at bounding box center [1252, 394] width 66 height 54
